Goal: Task Accomplishment & Management: Manage account settings

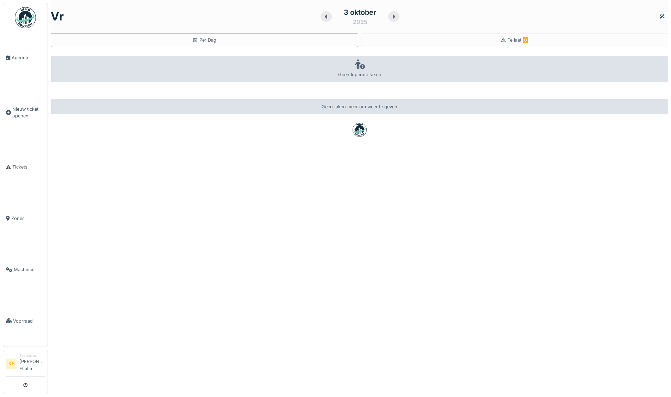
click at [24, 20] on img at bounding box center [25, 17] width 21 height 21
click at [29, 22] on img at bounding box center [25, 17] width 21 height 21
click at [28, 21] on img at bounding box center [25, 17] width 21 height 21
click at [24, 20] on img at bounding box center [25, 17] width 21 height 21
click at [28, 17] on img at bounding box center [25, 17] width 21 height 21
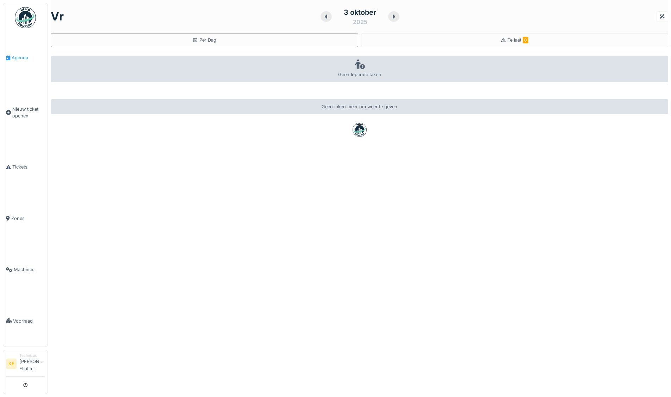
click at [26, 57] on span "Agenda" at bounding box center [28, 57] width 33 height 7
click at [24, 113] on span "Nieuw ticket openen" at bounding box center [28, 112] width 32 height 13
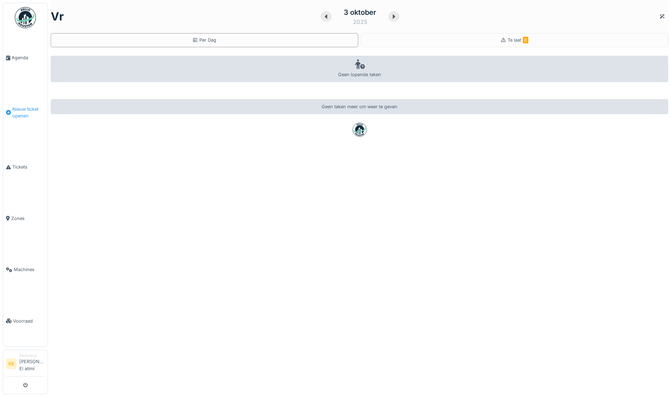
click at [24, 112] on span "Nieuw ticket openen" at bounding box center [28, 112] width 32 height 13
click at [20, 165] on span "Tickets" at bounding box center [28, 166] width 32 height 7
click at [21, 163] on span "Tickets" at bounding box center [28, 166] width 32 height 7
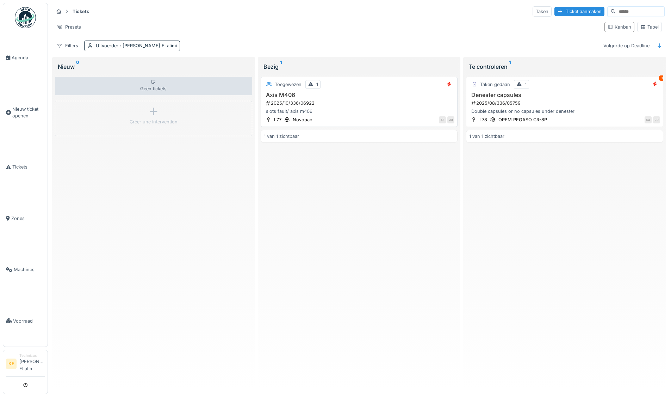
click at [303, 104] on div "2025/10/336/06922" at bounding box center [360, 103] width 190 height 7
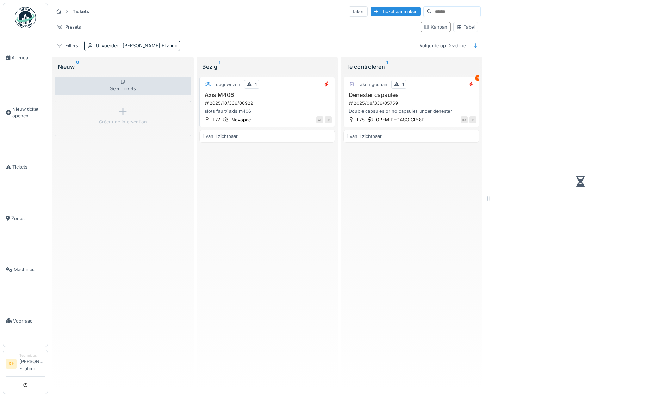
click at [237, 103] on div "2025/10/336/06922" at bounding box center [268, 103] width 128 height 7
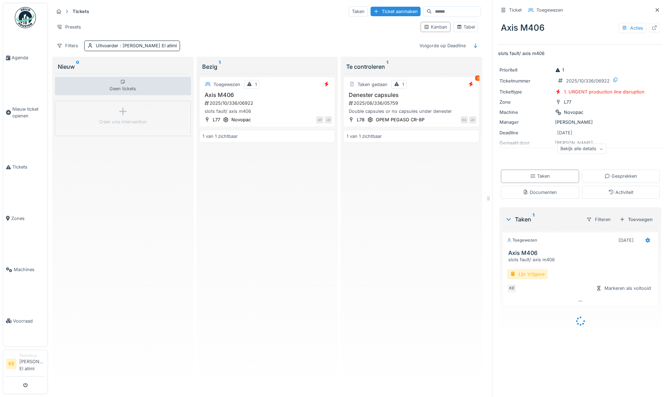
click at [534, 275] on div "Lijn Vrijgave" at bounding box center [527, 274] width 41 height 10
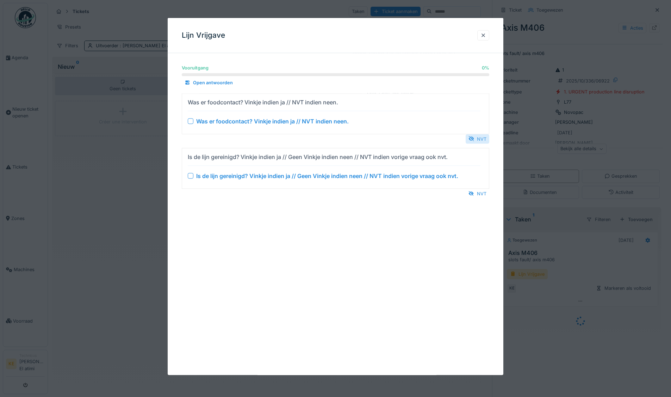
click at [481, 140] on div "NVT" at bounding box center [478, 139] width 24 height 10
click at [481, 193] on div "NVT" at bounding box center [478, 193] width 24 height 10
click at [478, 139] on div "NVT" at bounding box center [478, 139] width 24 height 10
click at [359, 11] on div at bounding box center [362, 13] width 6 height 6
click at [486, 138] on div "NVT" at bounding box center [478, 139] width 24 height 10
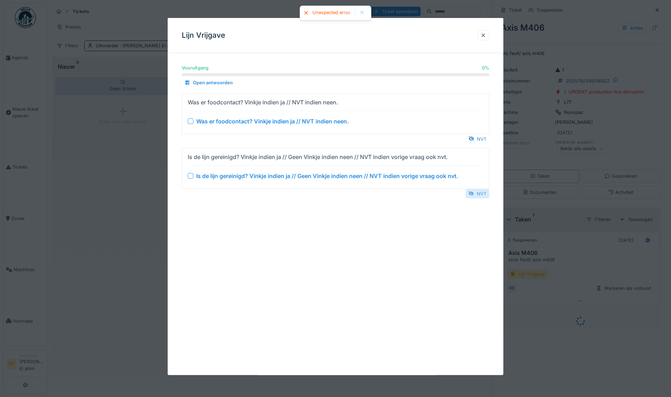
click at [482, 194] on div "NVT" at bounding box center [478, 193] width 24 height 10
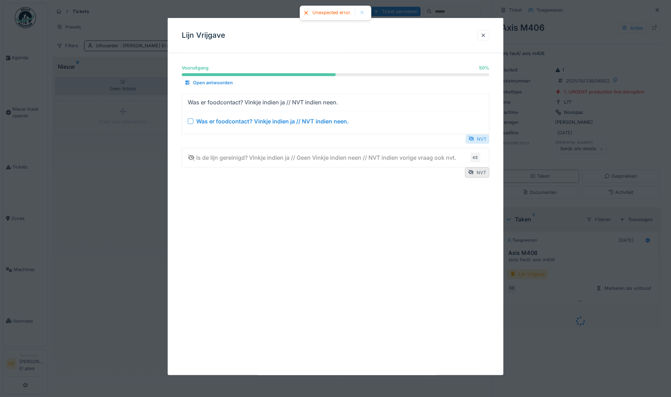
click at [486, 136] on div "NVT" at bounding box center [478, 139] width 24 height 10
click at [479, 172] on div "NVT" at bounding box center [477, 172] width 24 height 10
click at [483, 140] on div "NVT" at bounding box center [478, 139] width 24 height 10
click at [484, 32] on div at bounding box center [483, 35] width 6 height 7
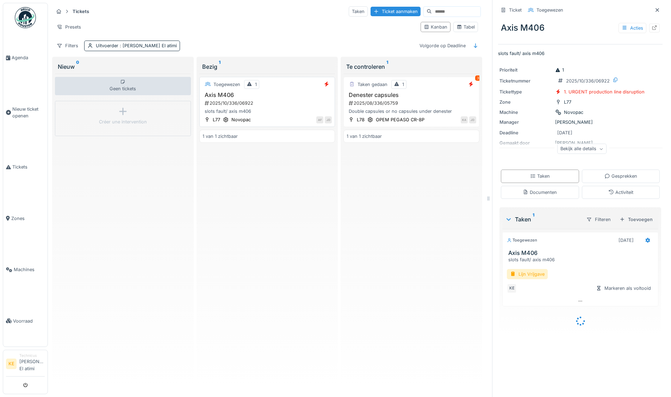
click at [278, 95] on h3 "Axis M406" at bounding box center [268, 95] width 130 height 7
click at [241, 105] on div "2025/10/336/06922" at bounding box center [268, 103] width 128 height 7
click at [524, 273] on div "Lijn Vrijgave" at bounding box center [527, 274] width 41 height 10
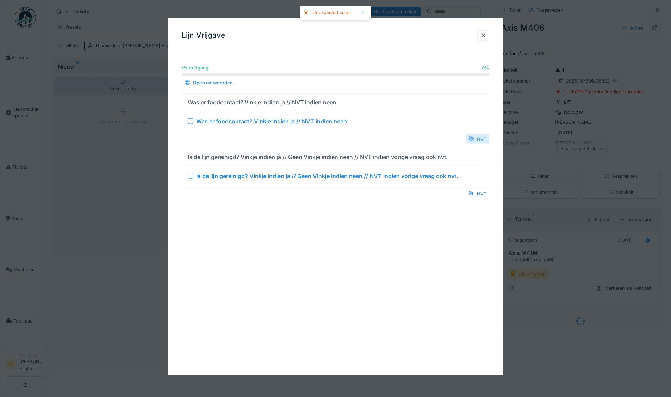
click at [481, 137] on div "NVT" at bounding box center [478, 139] width 24 height 10
click at [483, 193] on div "NVT" at bounding box center [478, 193] width 24 height 10
click at [485, 136] on div "NVT" at bounding box center [478, 139] width 24 height 10
click at [484, 192] on div "NVT" at bounding box center [478, 193] width 24 height 10
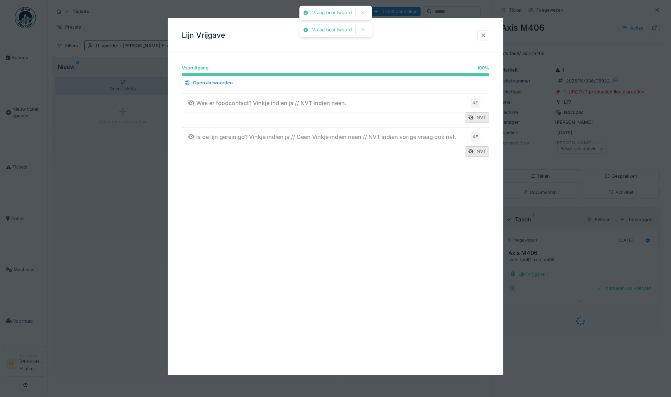
click at [485, 34] on div at bounding box center [483, 35] width 6 height 7
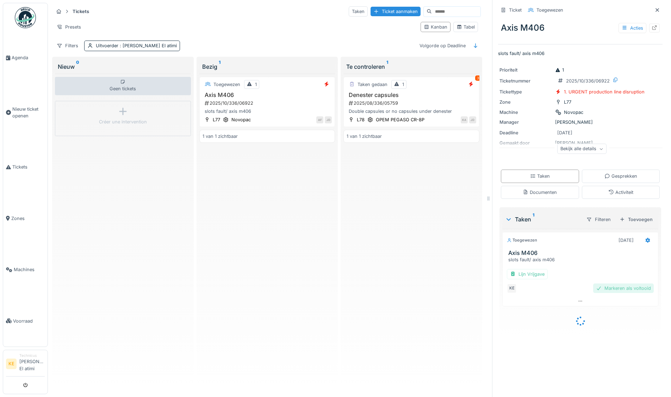
click at [616, 288] on div "Markeren als voltooid" at bounding box center [623, 288] width 61 height 10
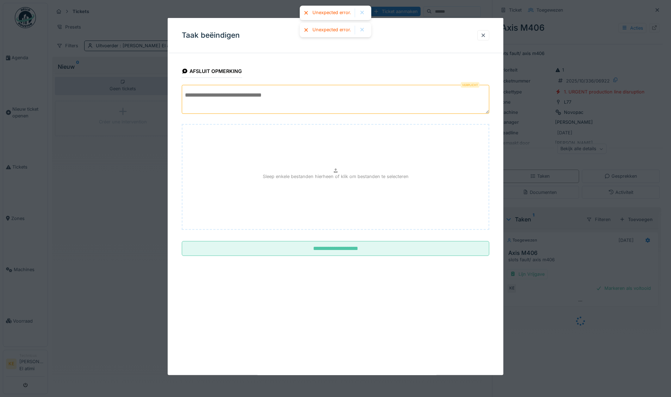
click at [231, 91] on textarea at bounding box center [336, 99] width 308 height 29
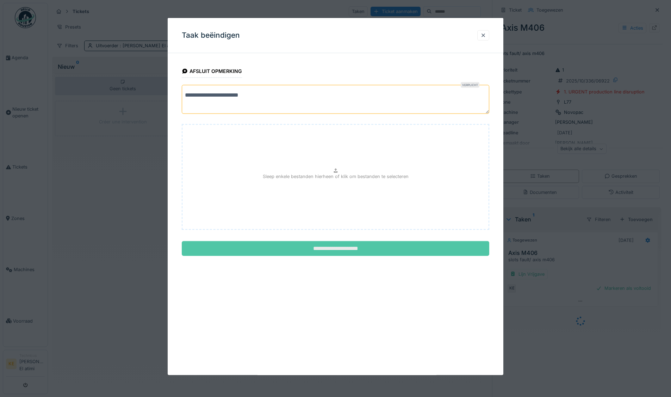
type textarea "**********"
click at [364, 249] on input "**********" at bounding box center [336, 248] width 308 height 15
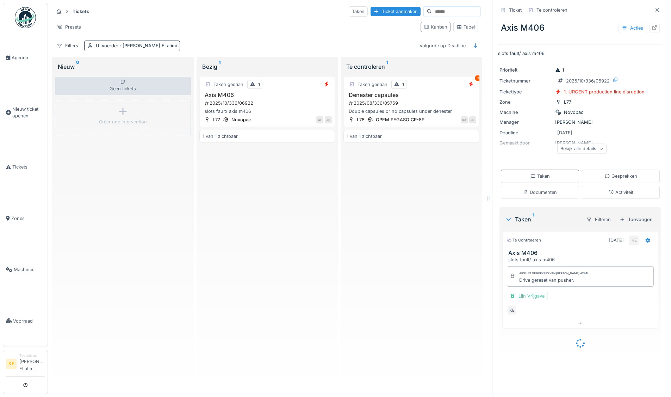
click at [20, 15] on img at bounding box center [25, 17] width 21 height 21
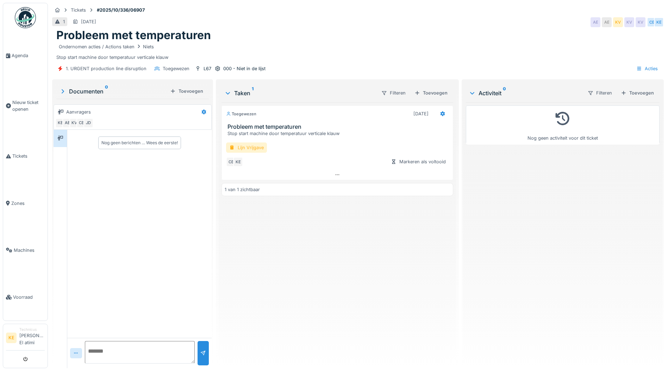
click at [244, 146] on div "Lijn Vrijgave" at bounding box center [246, 147] width 41 height 10
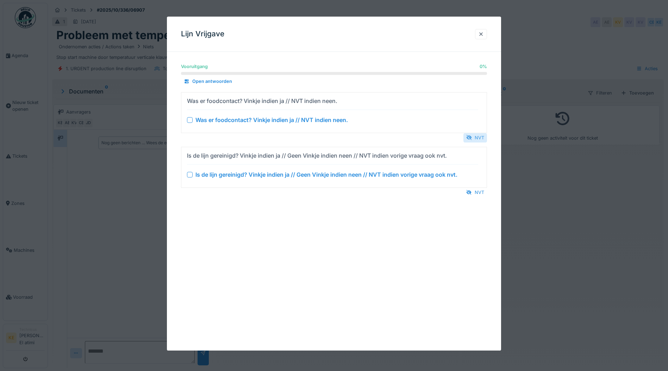
click at [475, 136] on div "NVT" at bounding box center [476, 138] width 24 height 10
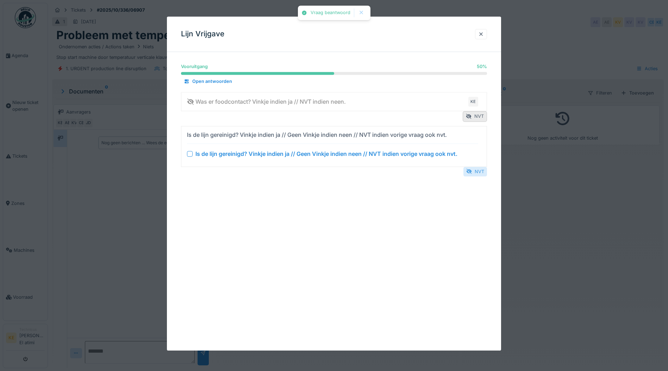
click at [485, 169] on div "NVT" at bounding box center [476, 172] width 24 height 10
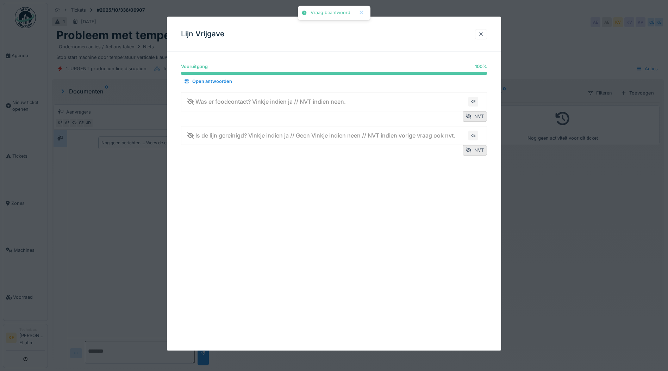
click at [487, 32] on div at bounding box center [481, 34] width 12 height 10
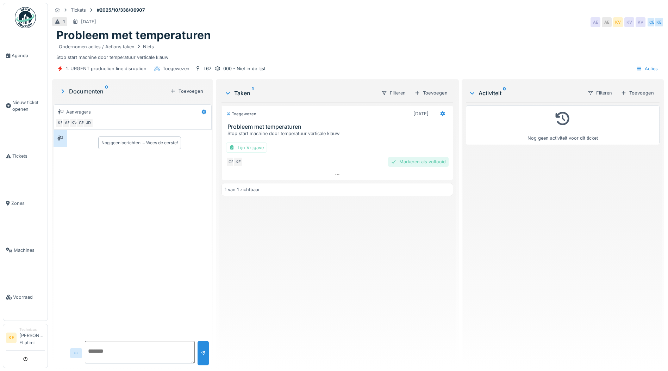
click at [419, 162] on div "Markeren als voltooid" at bounding box center [418, 162] width 61 height 10
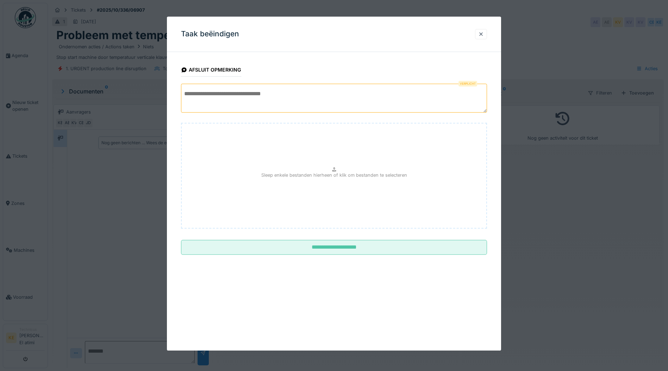
click at [273, 97] on textarea at bounding box center [334, 97] width 306 height 29
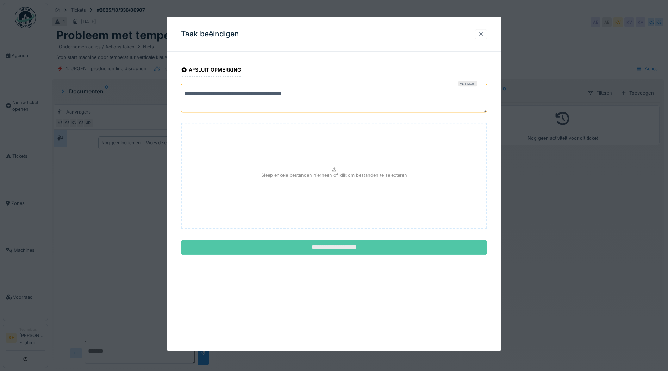
type textarea "**********"
click at [414, 251] on input "**********" at bounding box center [334, 247] width 306 height 15
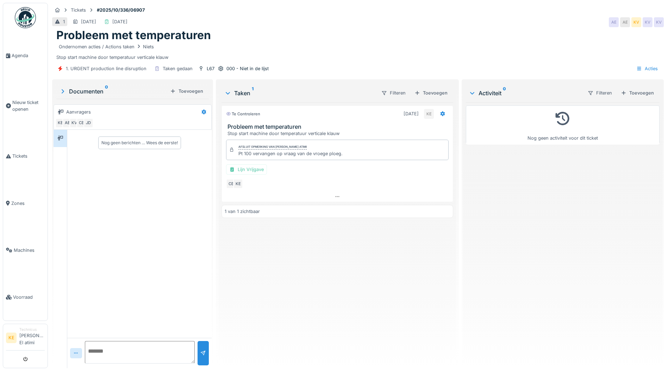
click at [25, 15] on img at bounding box center [25, 17] width 21 height 21
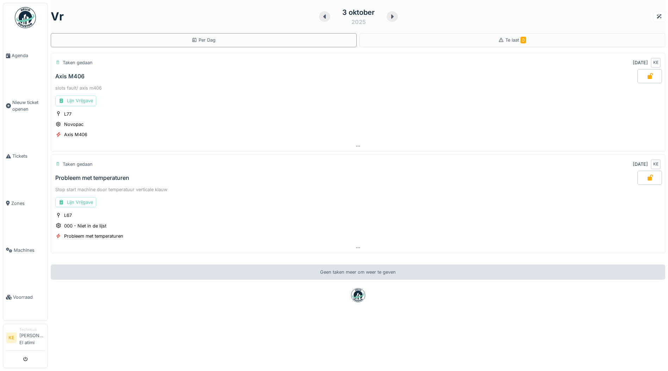
click at [26, 11] on img at bounding box center [25, 17] width 21 height 21
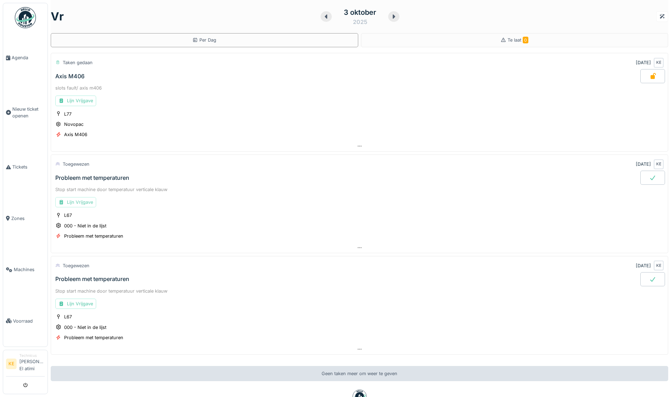
click at [82, 203] on div "Lijn Vrijgave" at bounding box center [75, 202] width 41 height 10
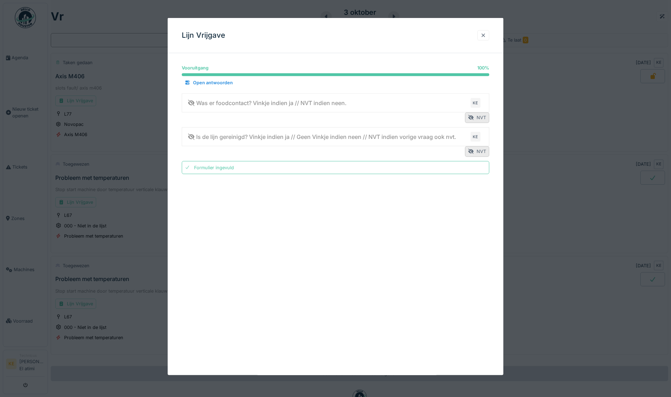
click at [483, 32] on div at bounding box center [483, 35] width 12 height 10
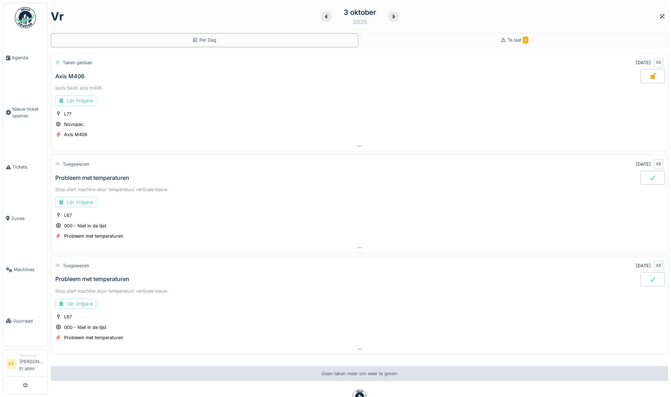
click at [649, 178] on icon at bounding box center [652, 178] width 7 height 6
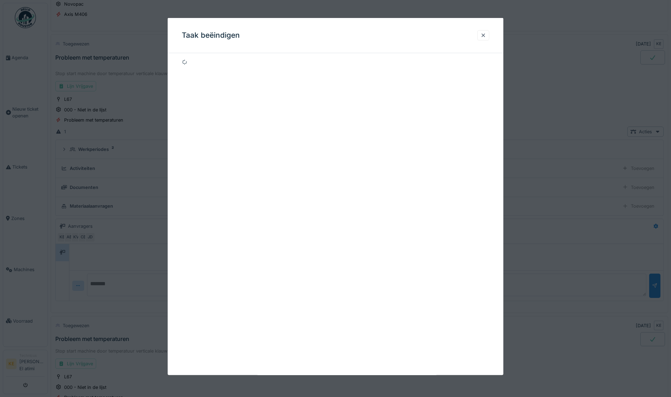
scroll to position [126, 0]
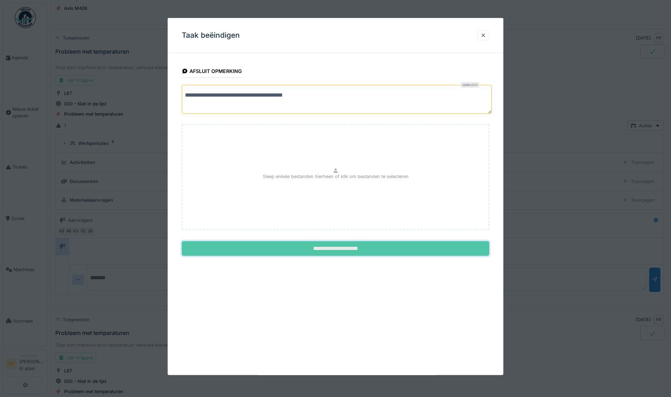
click at [336, 245] on input "**********" at bounding box center [336, 248] width 308 height 15
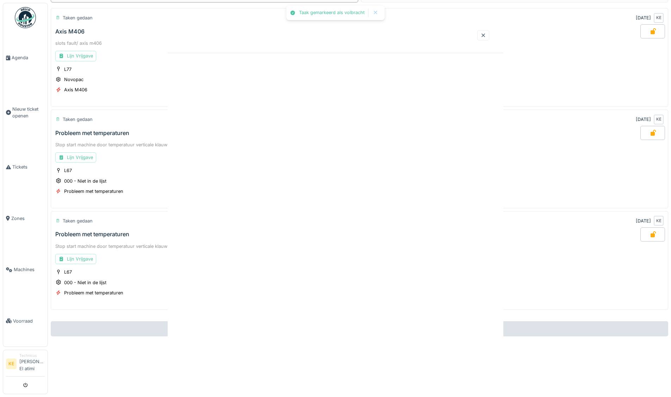
scroll to position [50, 0]
